Goal: Information Seeking & Learning: Find specific fact

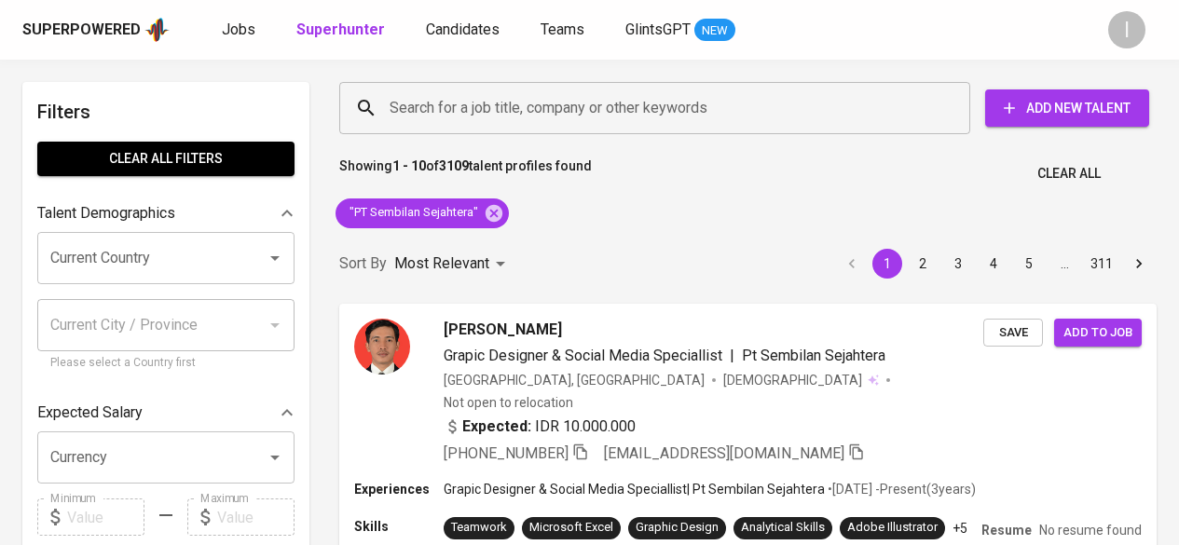
click at [489, 213] on icon at bounding box center [494, 212] width 17 height 17
click at [439, 109] on input "Search for a job title, company or other keywords" at bounding box center [659, 107] width 549 height 35
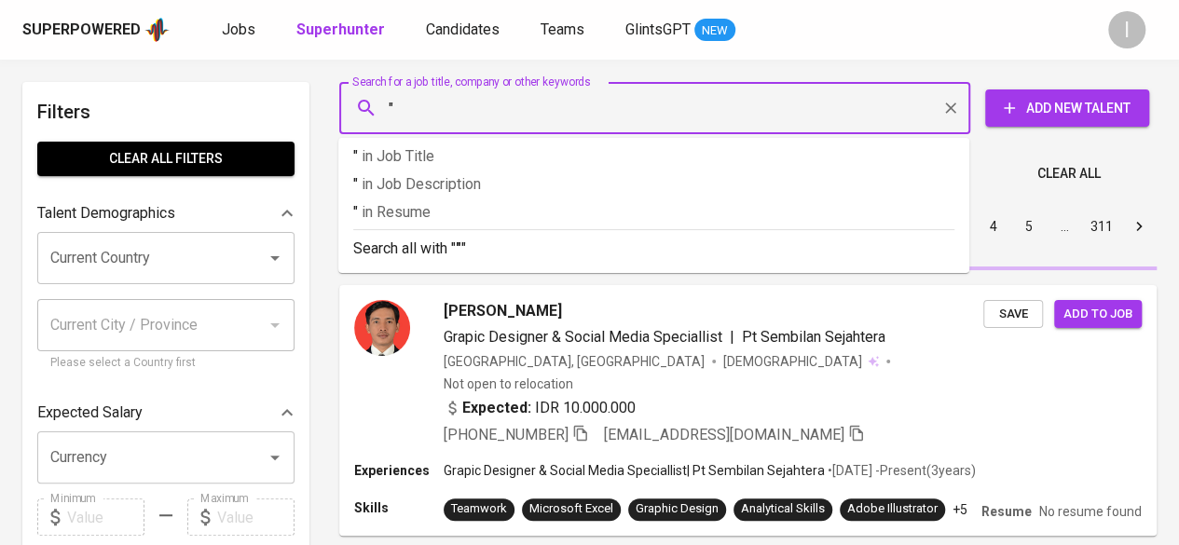
paste input "[PERSON_NAME]"
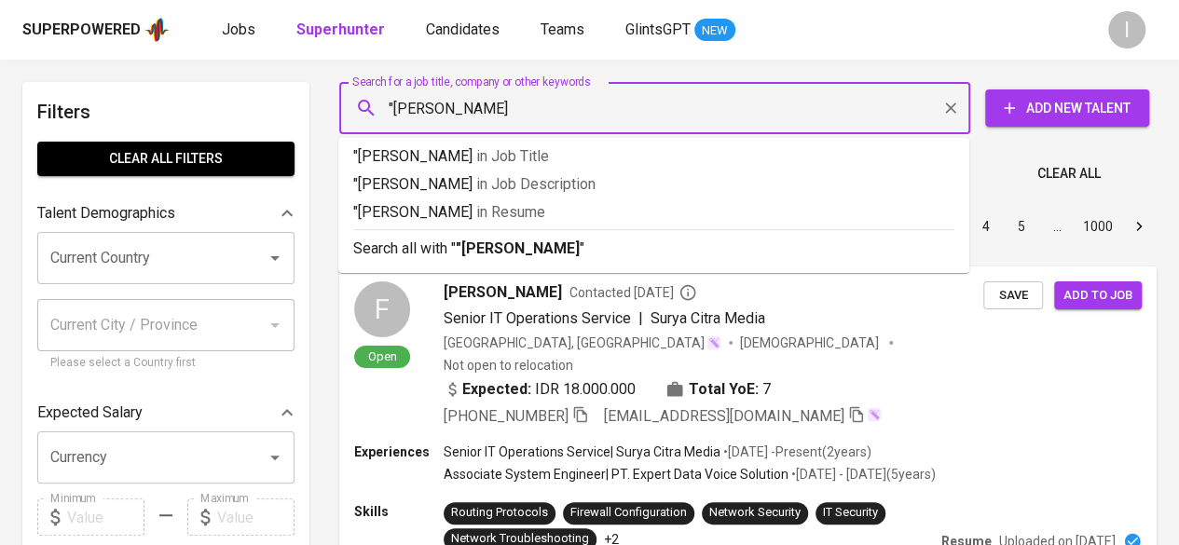
type input ""[PERSON_NAME]""
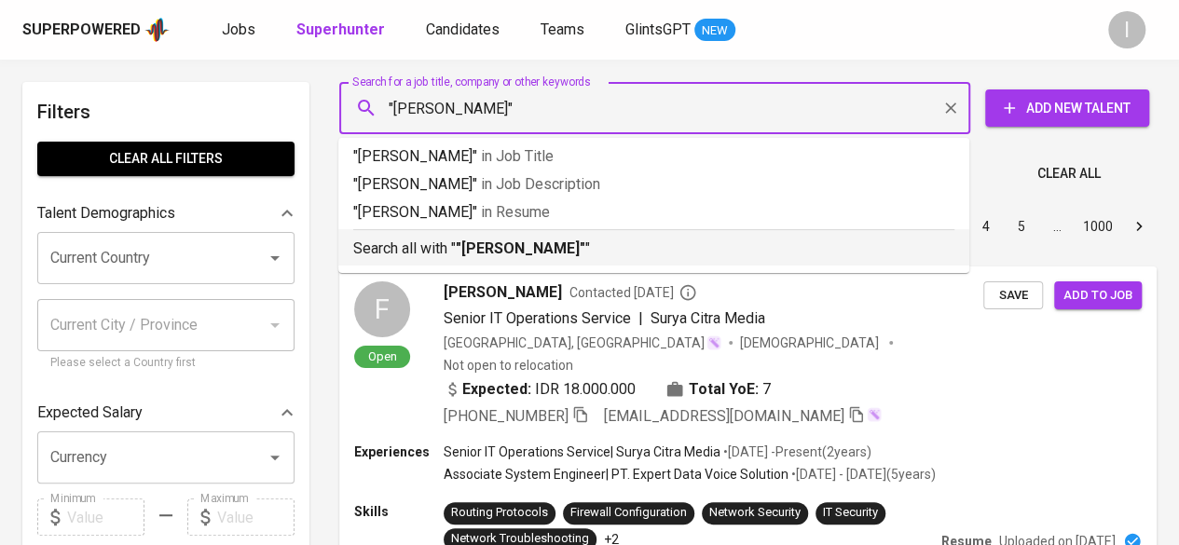
click at [515, 248] on b ""[PERSON_NAME]"" at bounding box center [521, 249] width 130 height 18
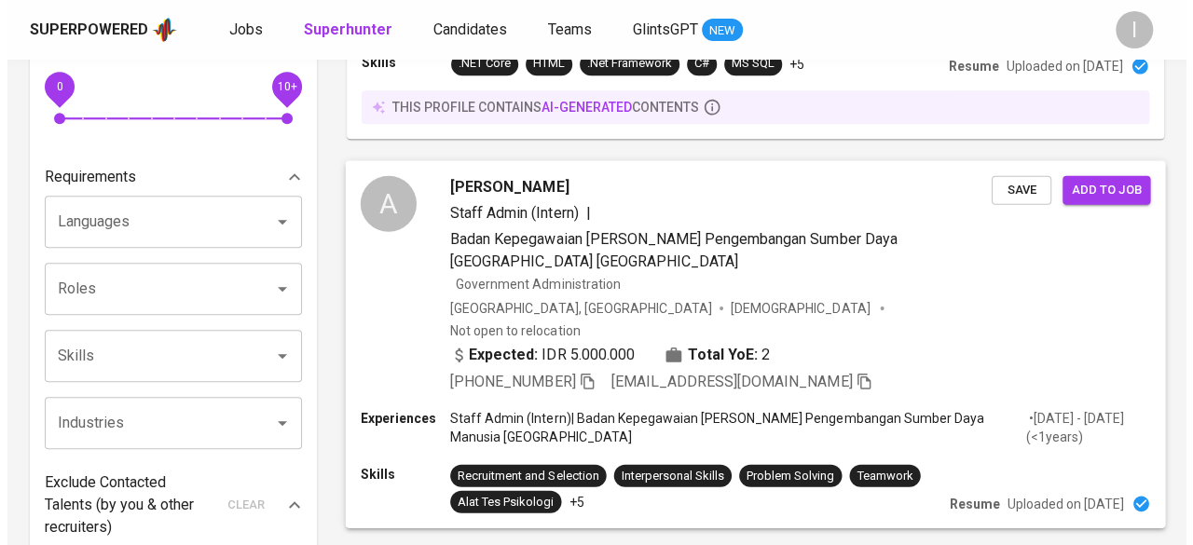
scroll to position [529, 0]
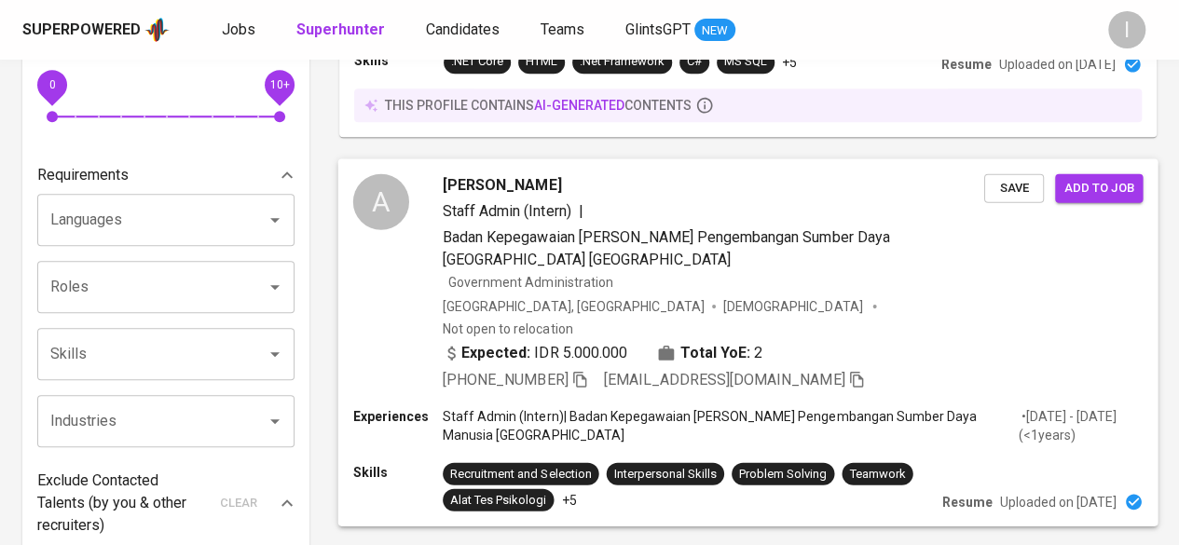
click at [851, 295] on div "[PERSON_NAME] Pristina Staff Admin (Intern) | Badan Kepegawaian [PERSON_NAME] P…" at bounding box center [714, 282] width 542 height 218
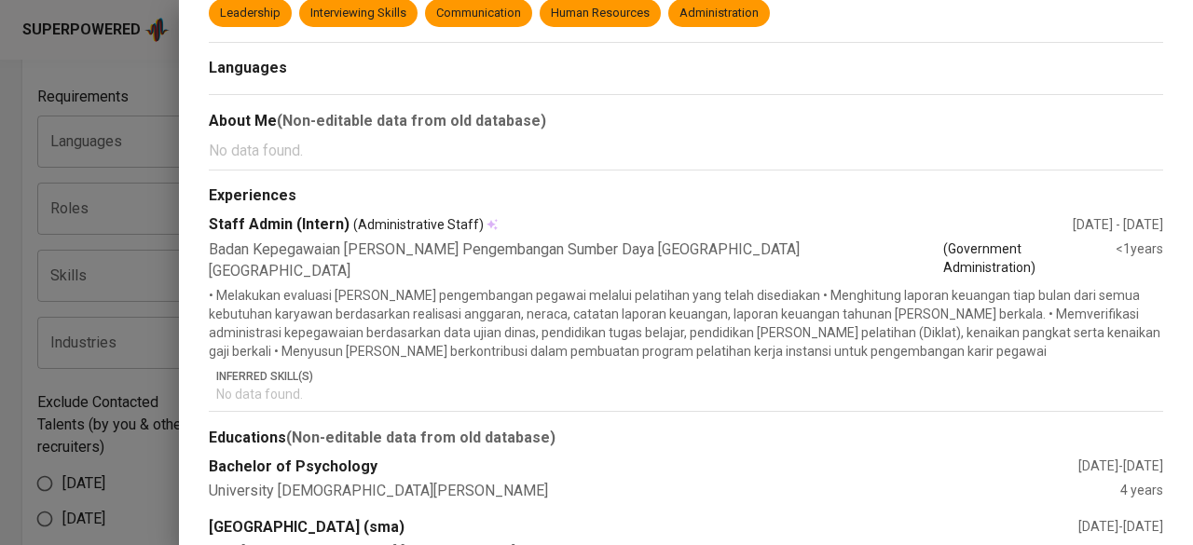
scroll to position [0, 0]
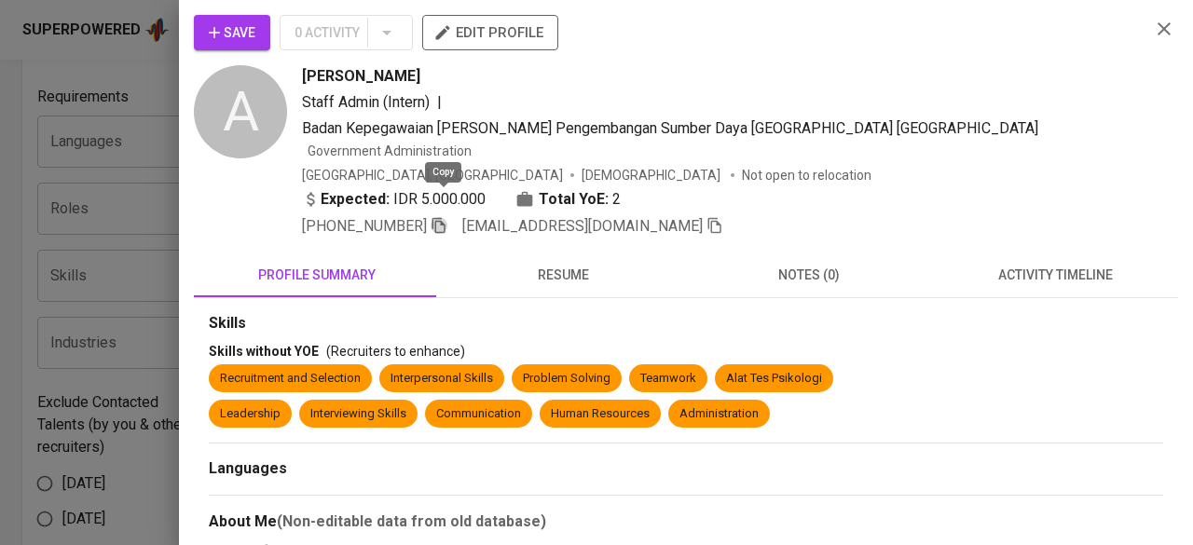
click at [442, 217] on icon "button" at bounding box center [439, 225] width 17 height 17
drag, startPoint x: 406, startPoint y: 70, endPoint x: 309, endPoint y: 74, distance: 97.0
click at [309, 74] on div "[PERSON_NAME]" at bounding box center [718, 76] width 833 height 22
drag, startPoint x: 305, startPoint y: 78, endPoint x: 348, endPoint y: 79, distance: 42.9
click at [348, 79] on span "[PERSON_NAME]" at bounding box center [361, 76] width 118 height 22
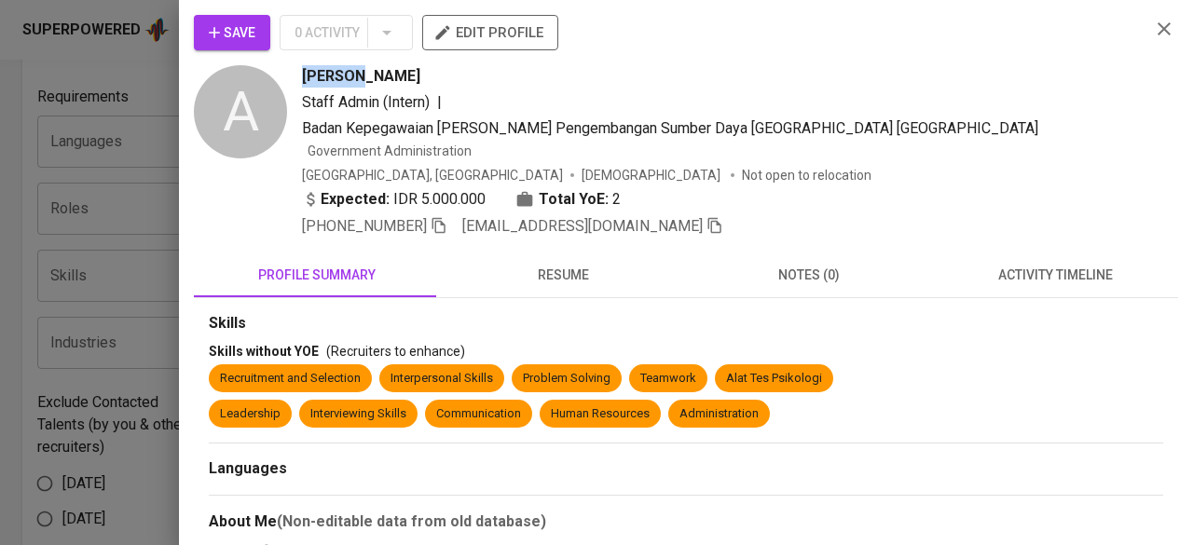
copy span "[PERSON_NAME]"
